Goal: Task Accomplishment & Management: Manage account settings

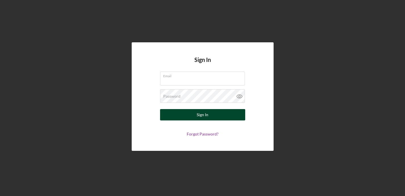
type input "[EMAIL_ADDRESS][DOMAIN_NAME]"
click at [178, 120] on button "Sign In" at bounding box center [202, 114] width 85 height 11
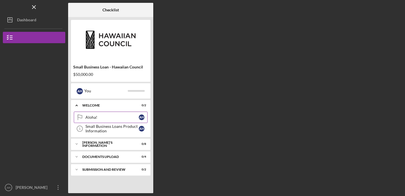
click at [116, 119] on div "Aloha!" at bounding box center [112, 117] width 53 height 5
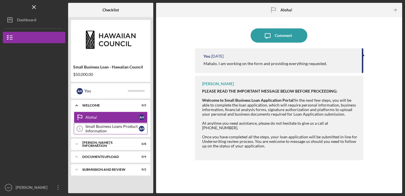
click at [117, 127] on div "Small Business Loans Product Information" at bounding box center [112, 128] width 53 height 9
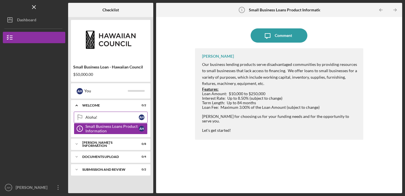
click at [101, 115] on div "Aloha!" at bounding box center [112, 117] width 53 height 5
